Goal: Task Accomplishment & Management: Manage account settings

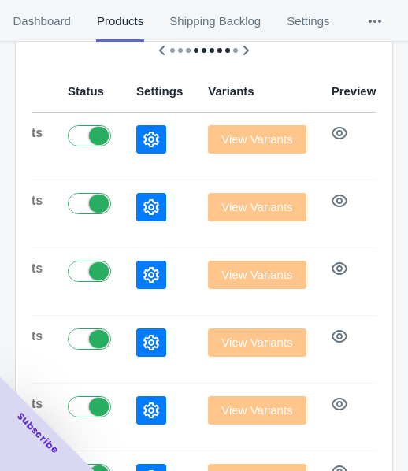
scroll to position [236, 0]
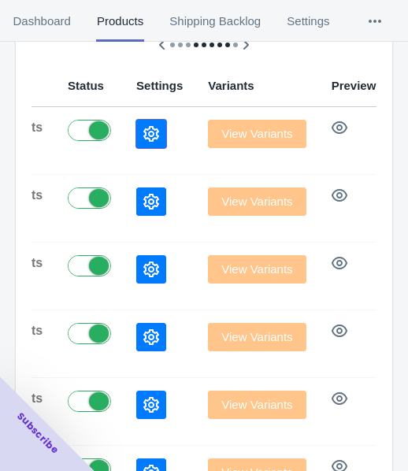
click at [143, 131] on icon "button" at bounding box center [151, 134] width 16 height 16
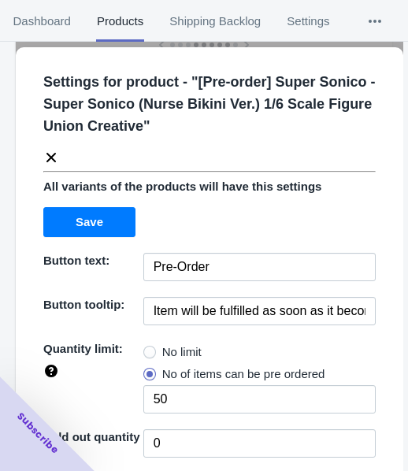
click at [151, 348] on span at bounding box center [149, 352] width 13 height 13
click at [148, 348] on input "No limit" at bounding box center [147, 348] width 1 height 1
radio input "true"
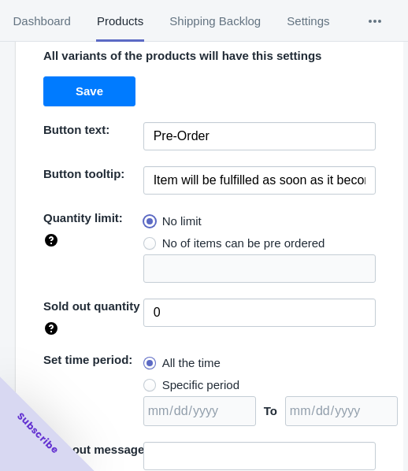
scroll to position [229, 0]
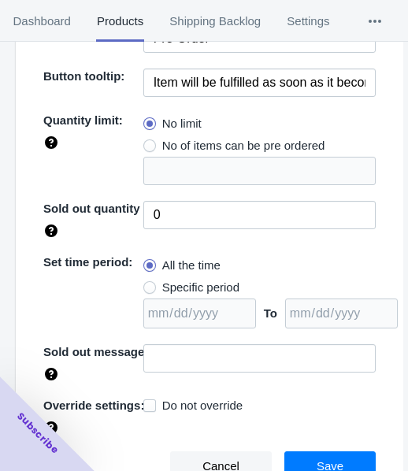
click at [185, 281] on span "Specific period" at bounding box center [200, 288] width 77 height 16
click at [148, 284] on input "Specific period" at bounding box center [147, 284] width 1 height 1
radio input "true"
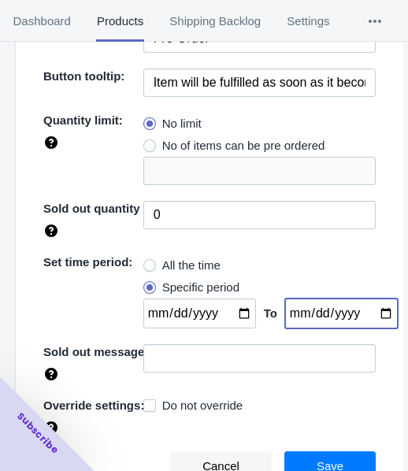
click at [370, 315] on input "date" at bounding box center [341, 314] width 113 height 30
type input "[DATE]"
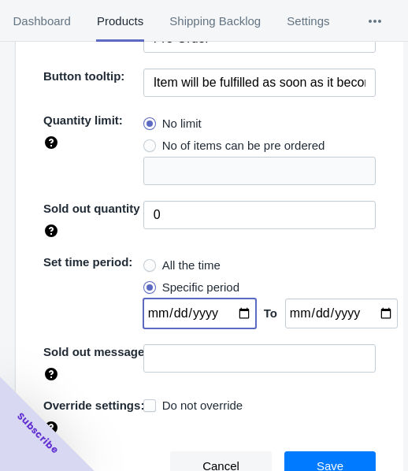
click at [234, 306] on input "date" at bounding box center [199, 314] width 113 height 30
type input "[DATE]"
drag, startPoint x: 303, startPoint y: 452, endPoint x: 292, endPoint y: 433, distance: 20.8
click at [302, 452] on button "Save" at bounding box center [330, 467] width 91 height 30
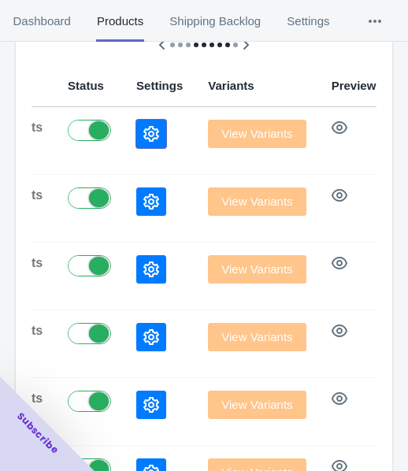
click at [143, 138] on icon "button" at bounding box center [151, 134] width 16 height 16
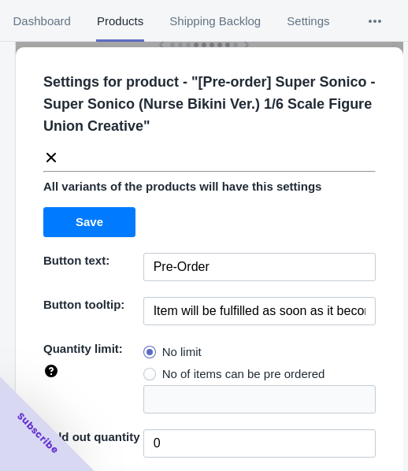
click at [54, 154] on icon at bounding box center [51, 157] width 9 height 9
